Goal: Find specific page/section: Find specific page/section

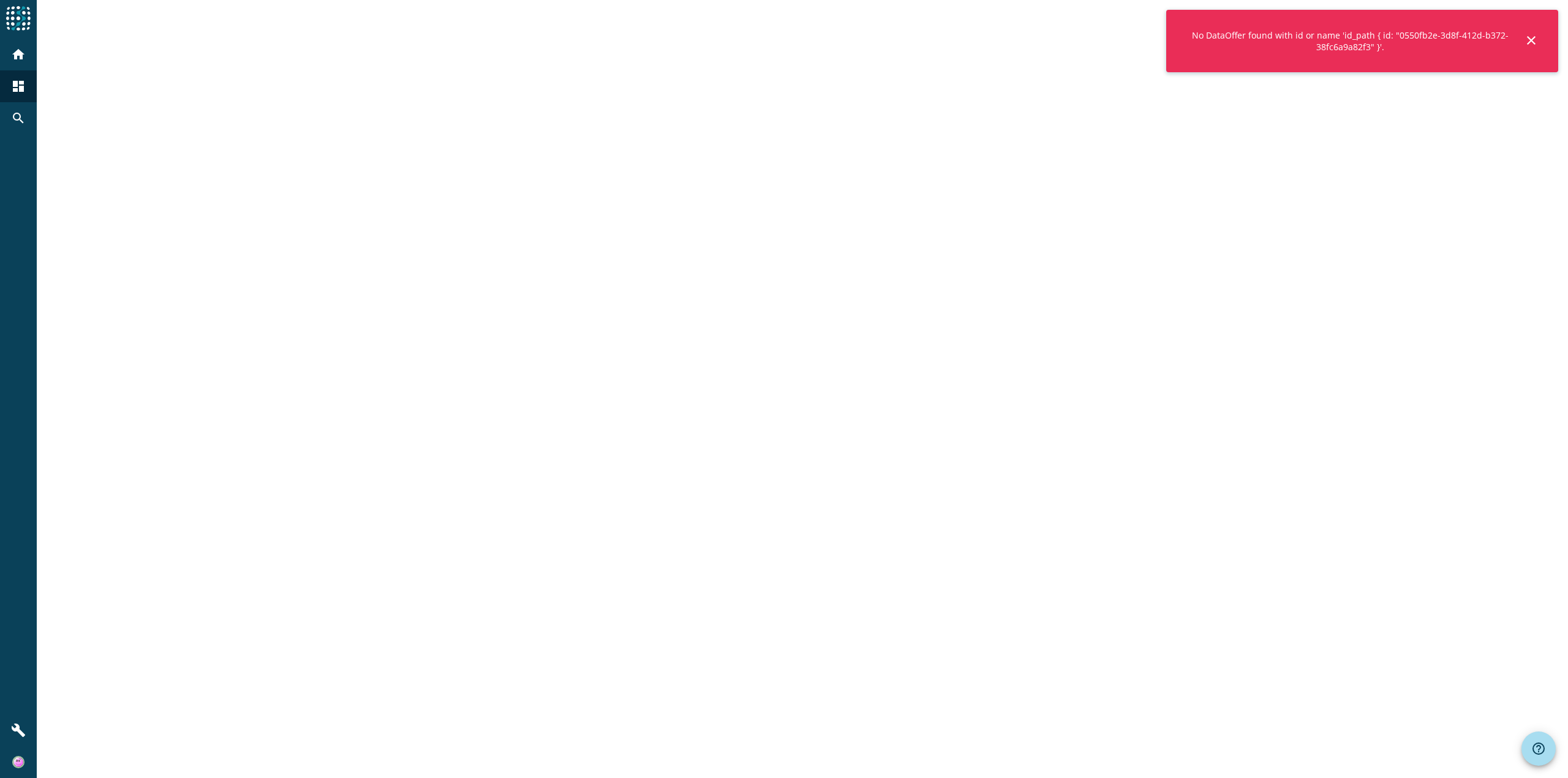
click at [1533, 36] on mat-icon "close" at bounding box center [1531, 40] width 15 height 15
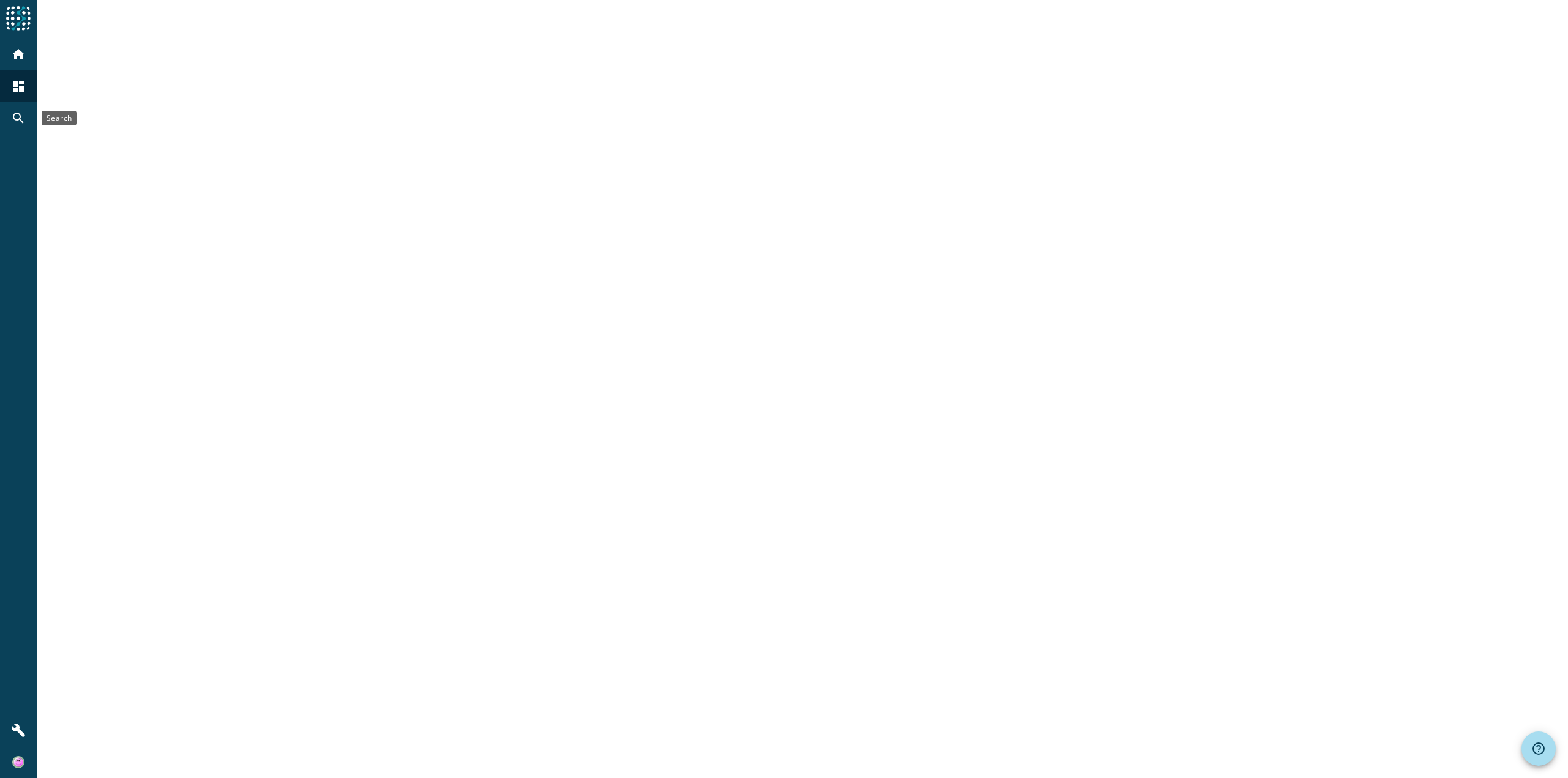
click at [27, 118] on div "search" at bounding box center [18, 118] width 32 height 32
click at [169, 32] on input at bounding box center [813, 28] width 1470 height 15
paste input "berufsinformation"
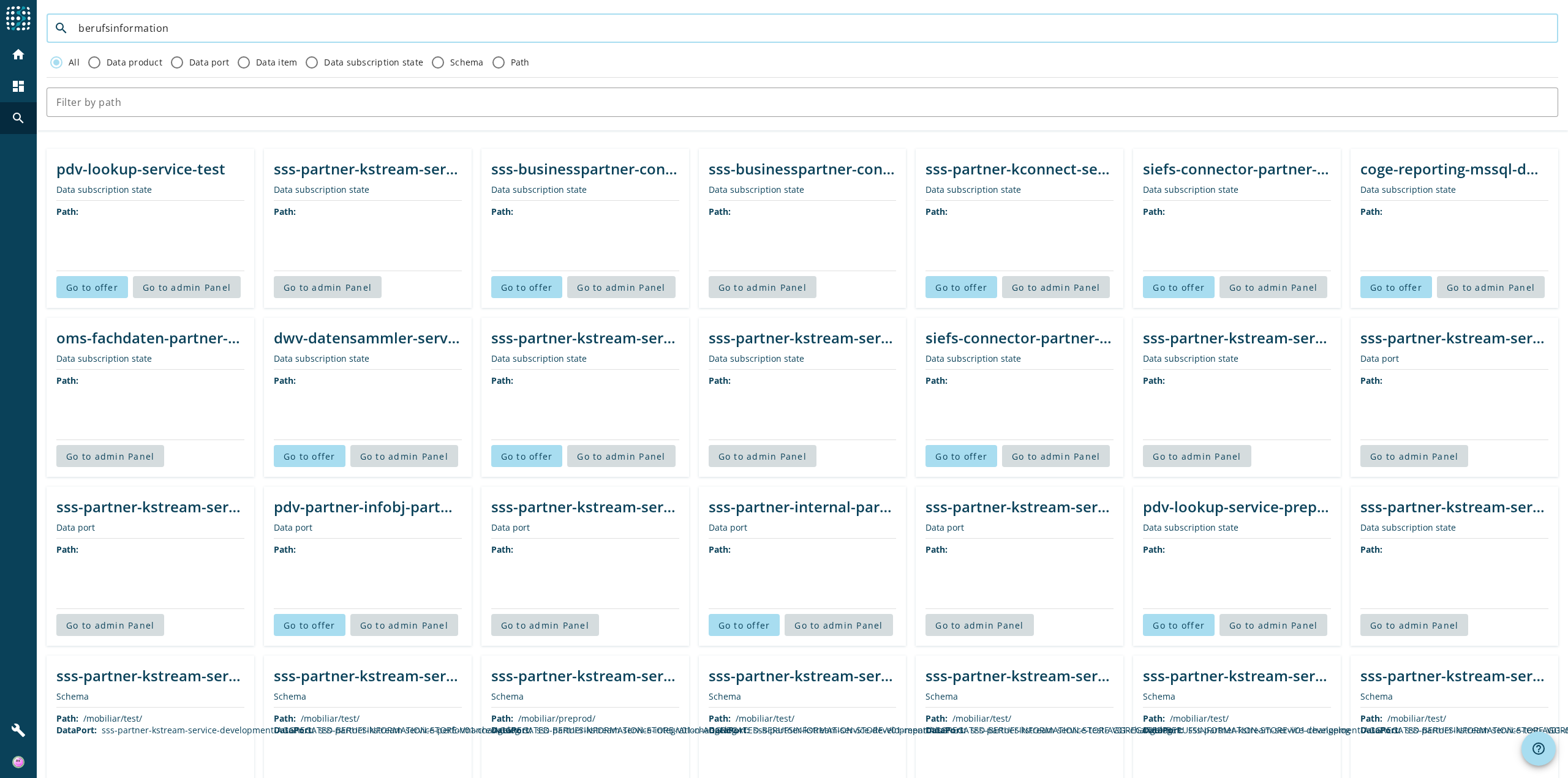
click at [114, 28] on input "berufsinformation" at bounding box center [813, 28] width 1470 height 15
drag, startPoint x: 174, startPoint y: 32, endPoint x: 2, endPoint y: 27, distance: 172.1
click at [2, 27] on div "menu Agoora home dashboard search build search berufsinformation All Data produ…" at bounding box center [784, 389] width 1568 height 778
paste input "pdv-partner-infobj-partnerspezifikation-berufsinformation"
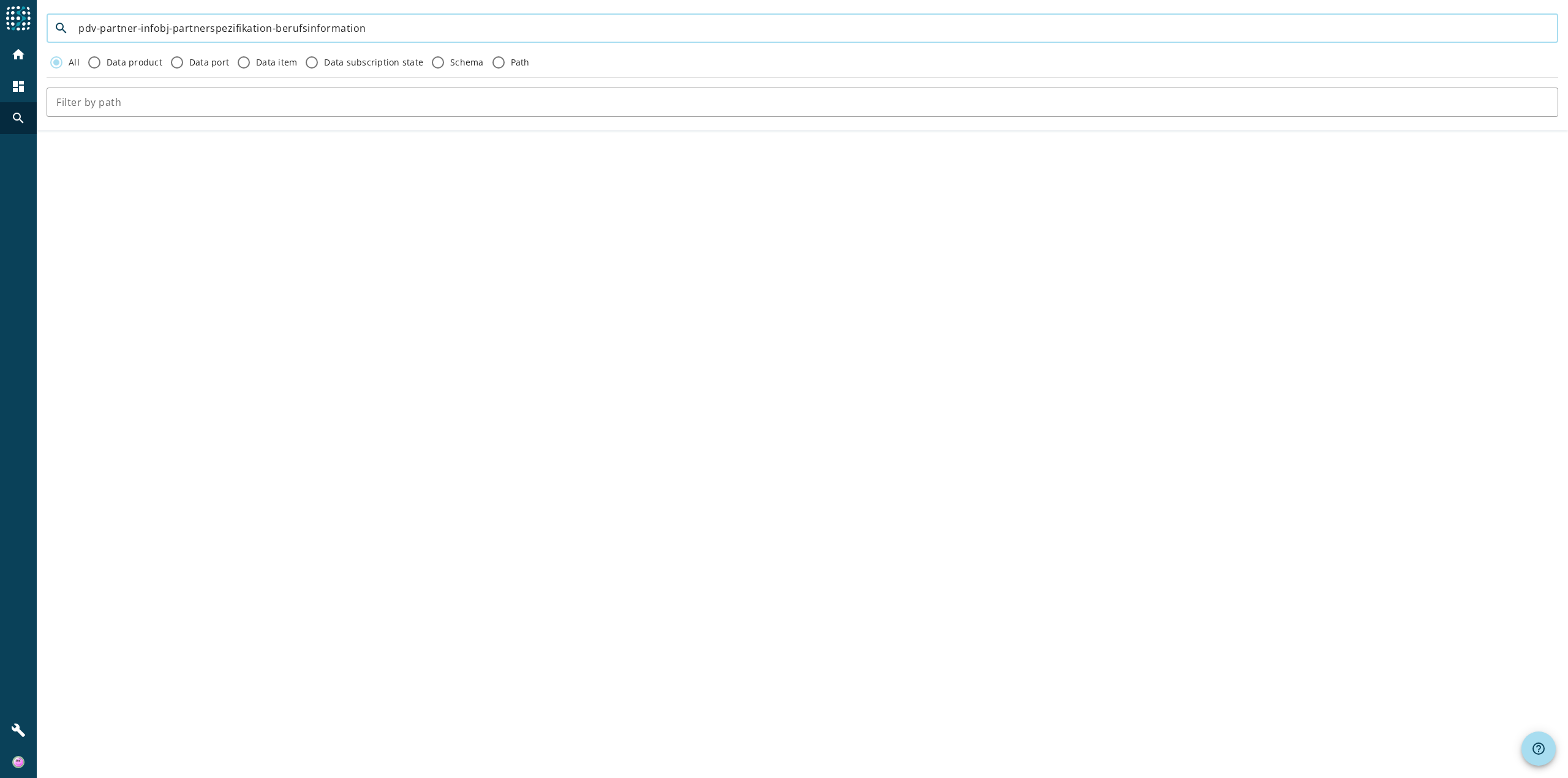
type input "pdv-partner-infobj-partnerspezifikation-berufsinformation"
click at [476, 23] on input "pdv-partner-infobj-partnerspezifikation-berufsinformation" at bounding box center [813, 28] width 1470 height 15
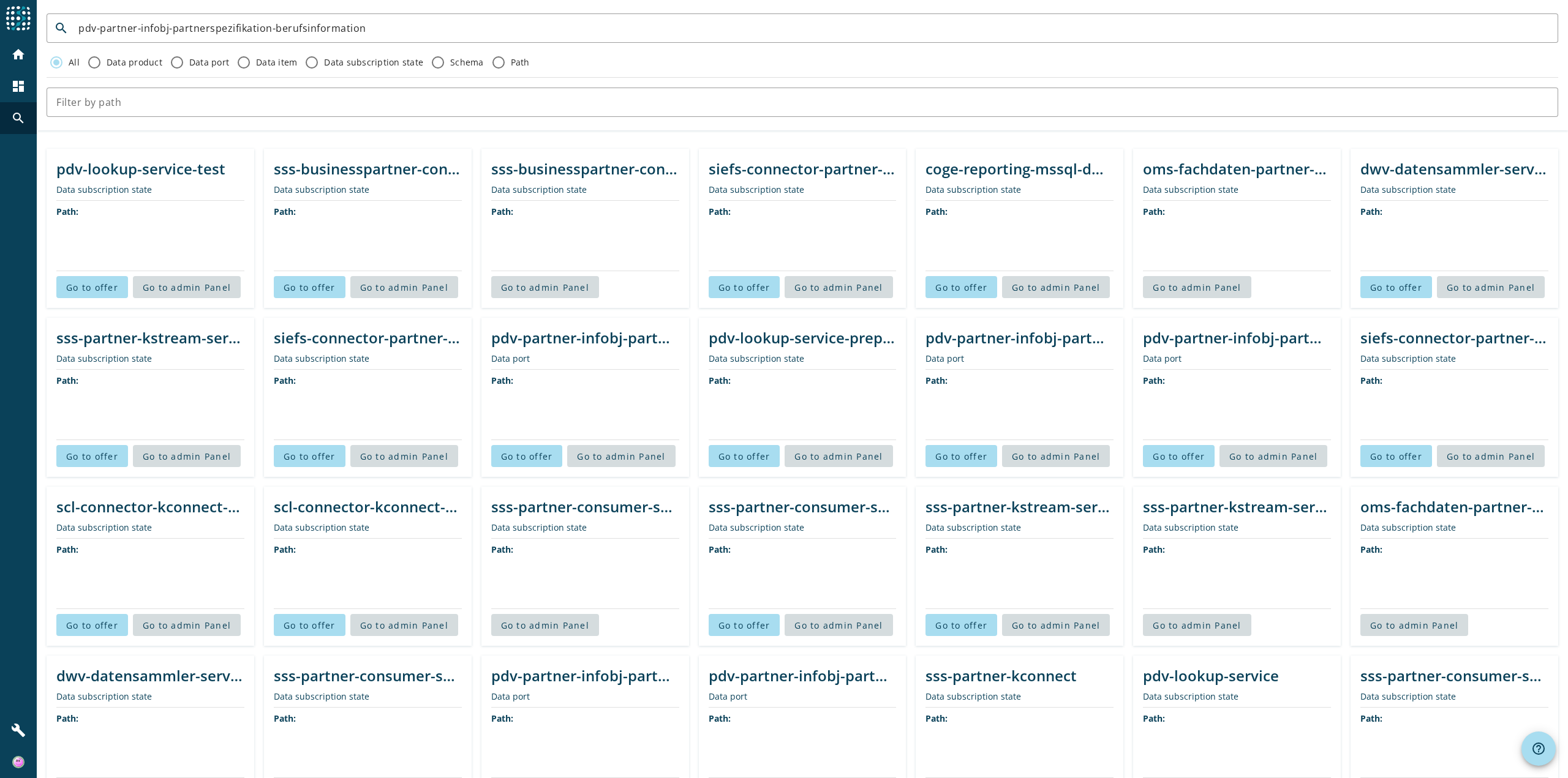
click at [1150, 60] on div "All Data product Data port Data item Data subscription state Schema Path" at bounding box center [802, 62] width 1512 height 20
click at [620, 341] on div "pdv-partner-infobj-partnerspezifikation-berufsinformation-timetravel" at bounding box center [586, 338] width 188 height 20
click at [535, 458] on span "Go to offer" at bounding box center [527, 457] width 53 height 12
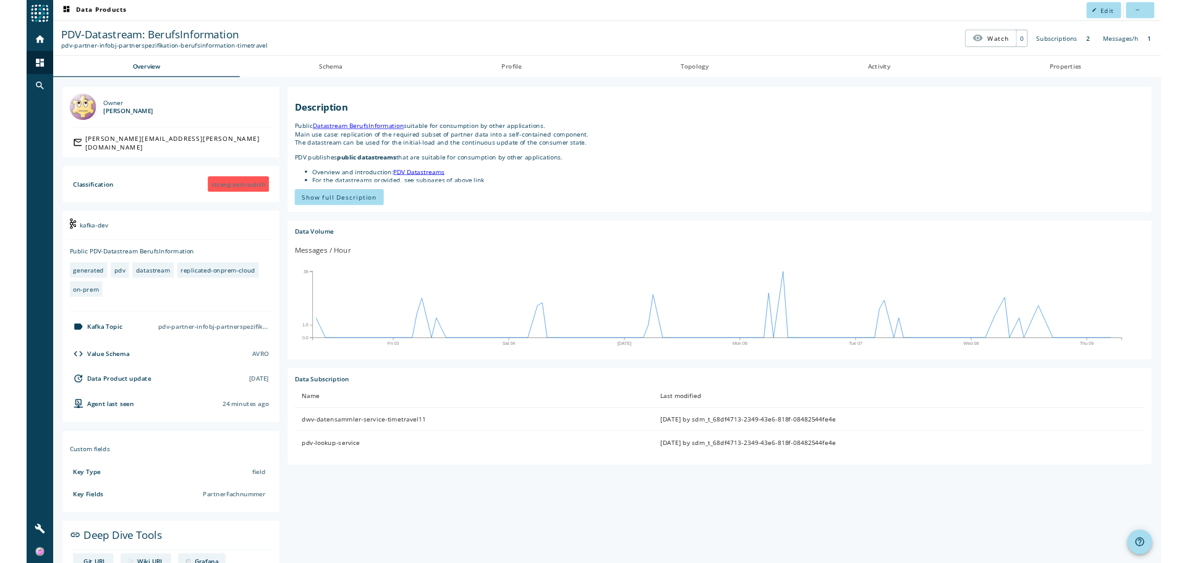
scroll to position [67, 0]
